Goal: Task Accomplishment & Management: Use online tool/utility

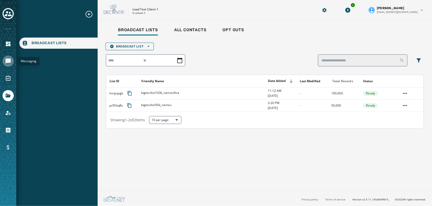
click at [3, 60] on link "Navigate to Messaging" at bounding box center [8, 61] width 11 height 11
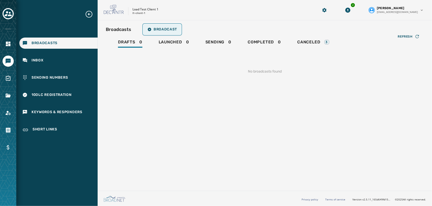
click at [174, 31] on span "Broadcast" at bounding box center [161, 29] width 29 height 4
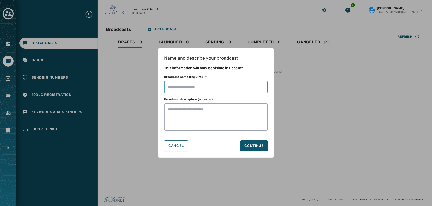
click at [209, 86] on input "Broadcast name (required) *" at bounding box center [216, 87] width 104 height 12
type input "****"
click at [231, 70] on h2 "This information will only be visible in Decantr." at bounding box center [216, 68] width 104 height 5
click at [258, 149] on button "Continue" at bounding box center [254, 146] width 28 height 11
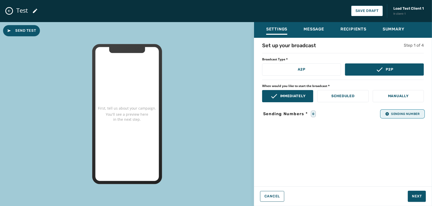
click at [402, 114] on span "Sending Number" at bounding box center [402, 114] width 35 height 4
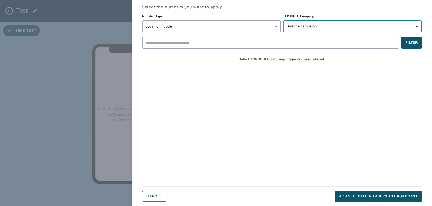
click at [312, 25] on span "Select a campaign" at bounding box center [301, 26] width 30 height 5
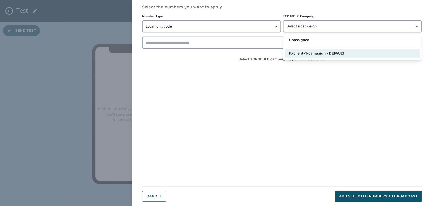
click at [311, 56] on span "lt-client-1-campaign - DEFAULT" at bounding box center [316, 53] width 55 height 5
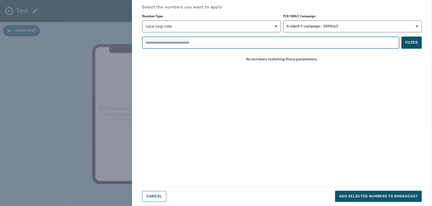
click at [237, 42] on input "search" at bounding box center [270, 43] width 257 height 12
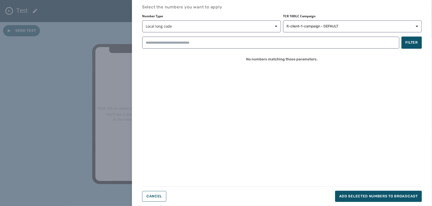
click at [378, 117] on div "Select the numbers you want to apply Number Type Local long code TCR 10DLC Camp…" at bounding box center [281, 103] width 279 height 198
click at [261, 28] on span "Local long code" at bounding box center [212, 26] width 132 height 5
click at [149, 47] on span "Short code" at bounding box center [161, 47] width 27 height 5
click at [186, 23] on button "Short code" at bounding box center [211, 26] width 139 height 12
click at [158, 58] on span "Toll-free" at bounding box center [161, 56] width 26 height 5
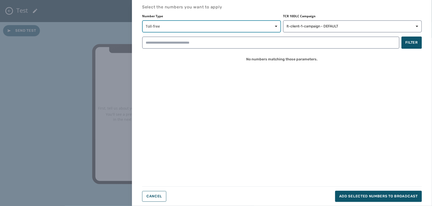
click at [185, 28] on span "Toll-free" at bounding box center [212, 26] width 132 height 5
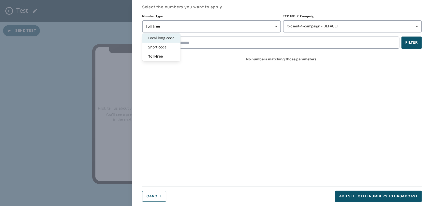
click at [170, 39] on span "Local long code" at bounding box center [161, 38] width 26 height 5
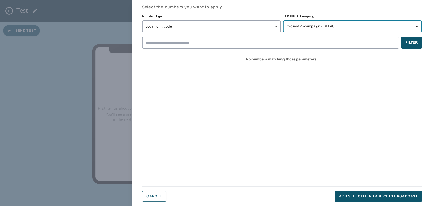
click at [347, 25] on span "lt-client-1-campaign - DEFAULT" at bounding box center [352, 26] width 132 height 5
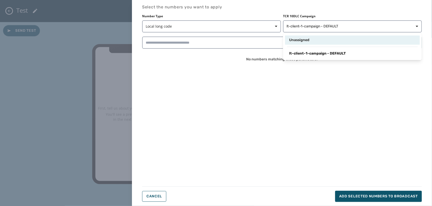
click at [315, 42] on div "Unassigned" at bounding box center [352, 40] width 127 height 5
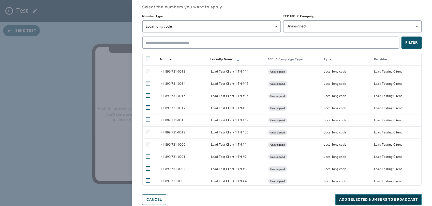
click at [349, 200] on span "Add selected numbers to broadcast" at bounding box center [378, 199] width 79 height 5
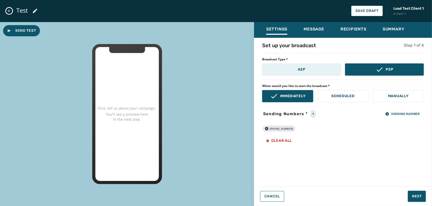
click at [288, 73] on button "A2P" at bounding box center [301, 70] width 79 height 12
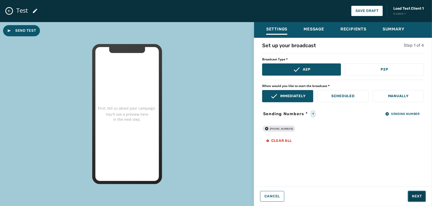
click at [419, 194] on span "Next" at bounding box center [417, 196] width 10 height 5
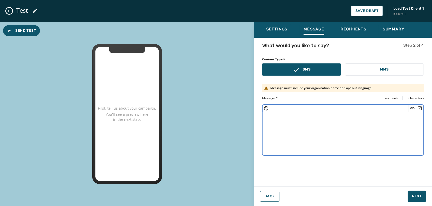
click at [310, 136] on textarea at bounding box center [342, 133] width 161 height 42
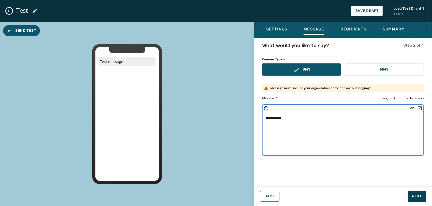
type textarea "**********"
click at [415, 193] on button "Next" at bounding box center [417, 196] width 18 height 11
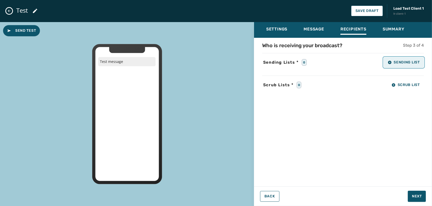
click at [411, 65] on button "Sending List" at bounding box center [403, 62] width 40 height 10
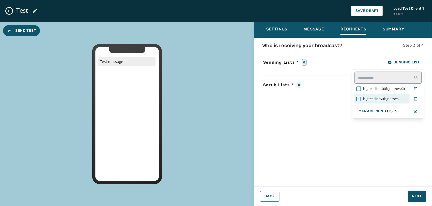
click at [366, 102] on div "bigtestlist50k_names" at bounding box center [381, 99] width 55 height 9
click at [324, 119] on div "Who is receiving your broadcast? Step 3 of 4 Sending Lists * 1 Sending List big…" at bounding box center [343, 111] width 178 height 138
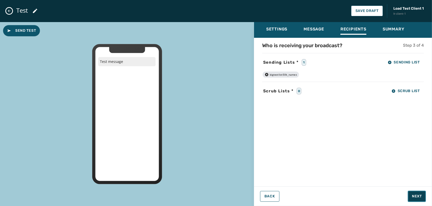
click at [419, 196] on span "Next" at bounding box center [417, 196] width 10 height 5
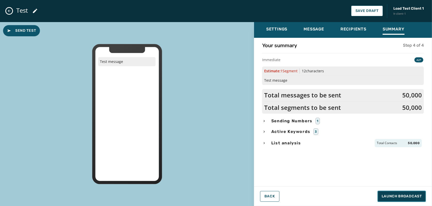
click at [392, 199] on button "Launch Broadcast" at bounding box center [401, 196] width 48 height 11
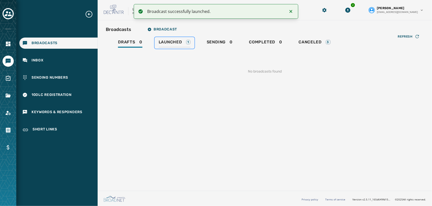
click at [168, 38] on link "Launched 1" at bounding box center [174, 43] width 40 height 12
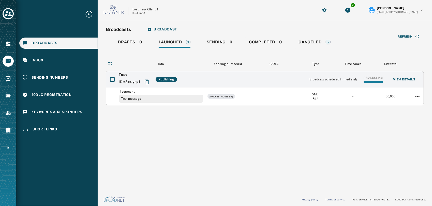
click at [149, 83] on icon "Copy text to clipboard" at bounding box center [146, 82] width 5 height 5
